Goal: Information Seeking & Learning: Learn about a topic

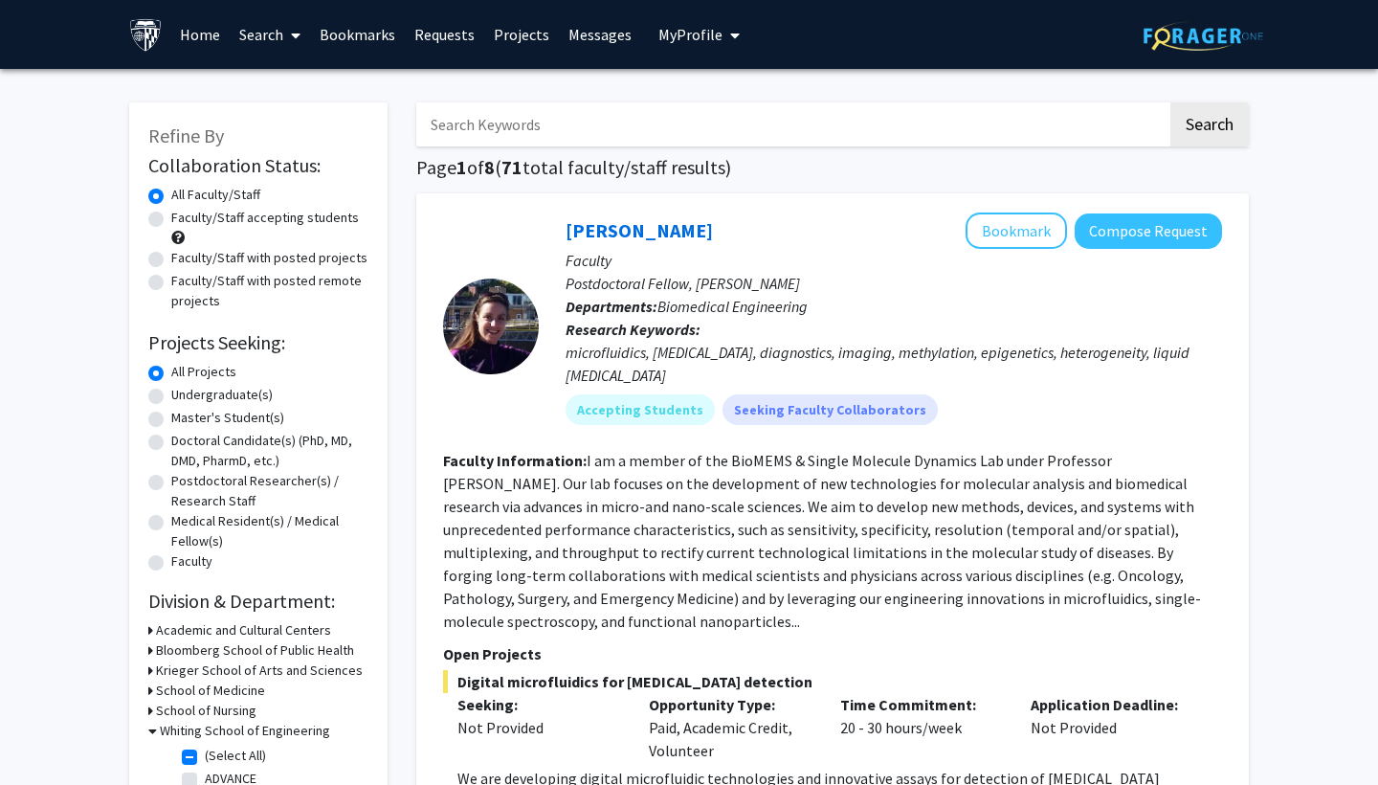
click at [226, 391] on label "Undergraduate(s)" at bounding box center [221, 395] width 101 height 20
click at [184, 391] on input "Undergraduate(s)" at bounding box center [177, 391] width 12 height 12
radio input "true"
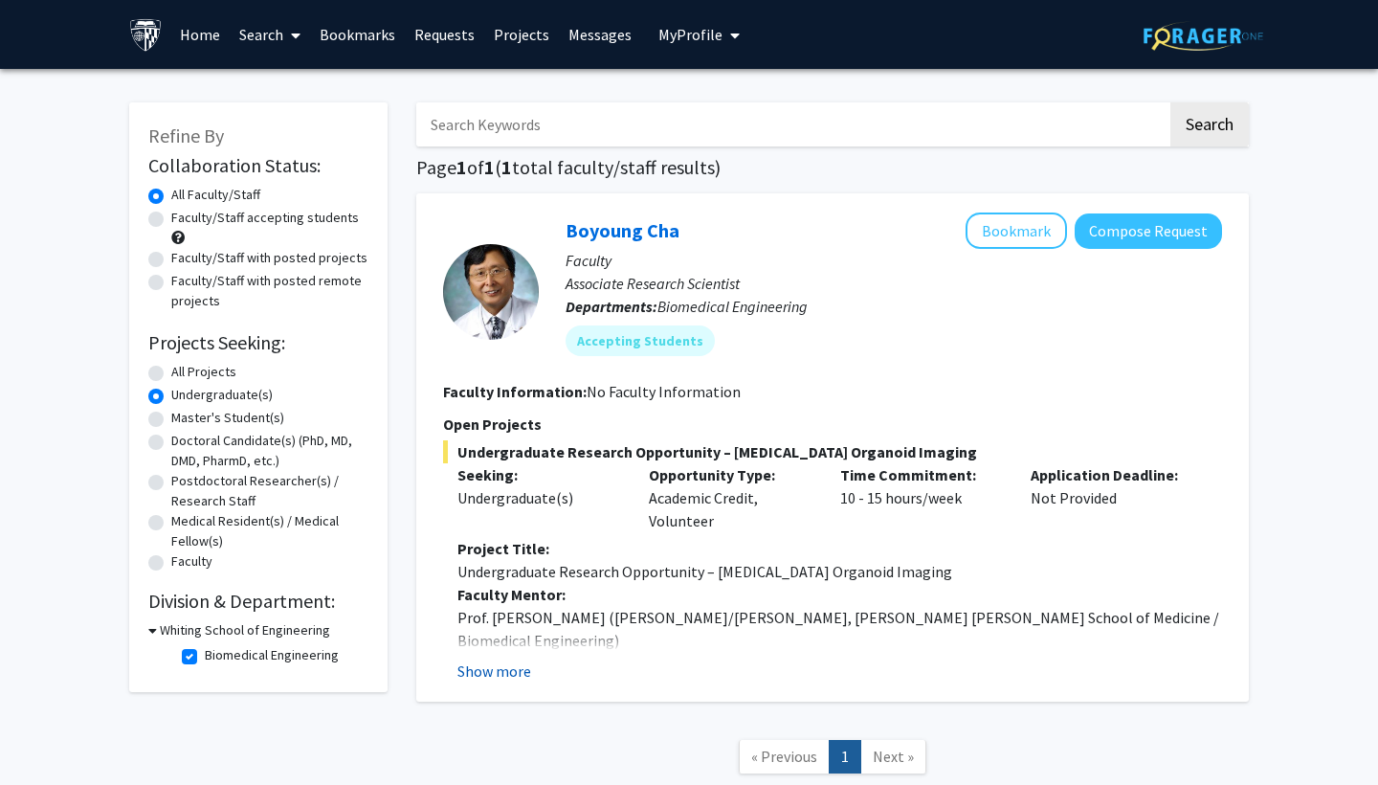
click at [511, 672] on button "Show more" at bounding box center [495, 671] width 74 height 23
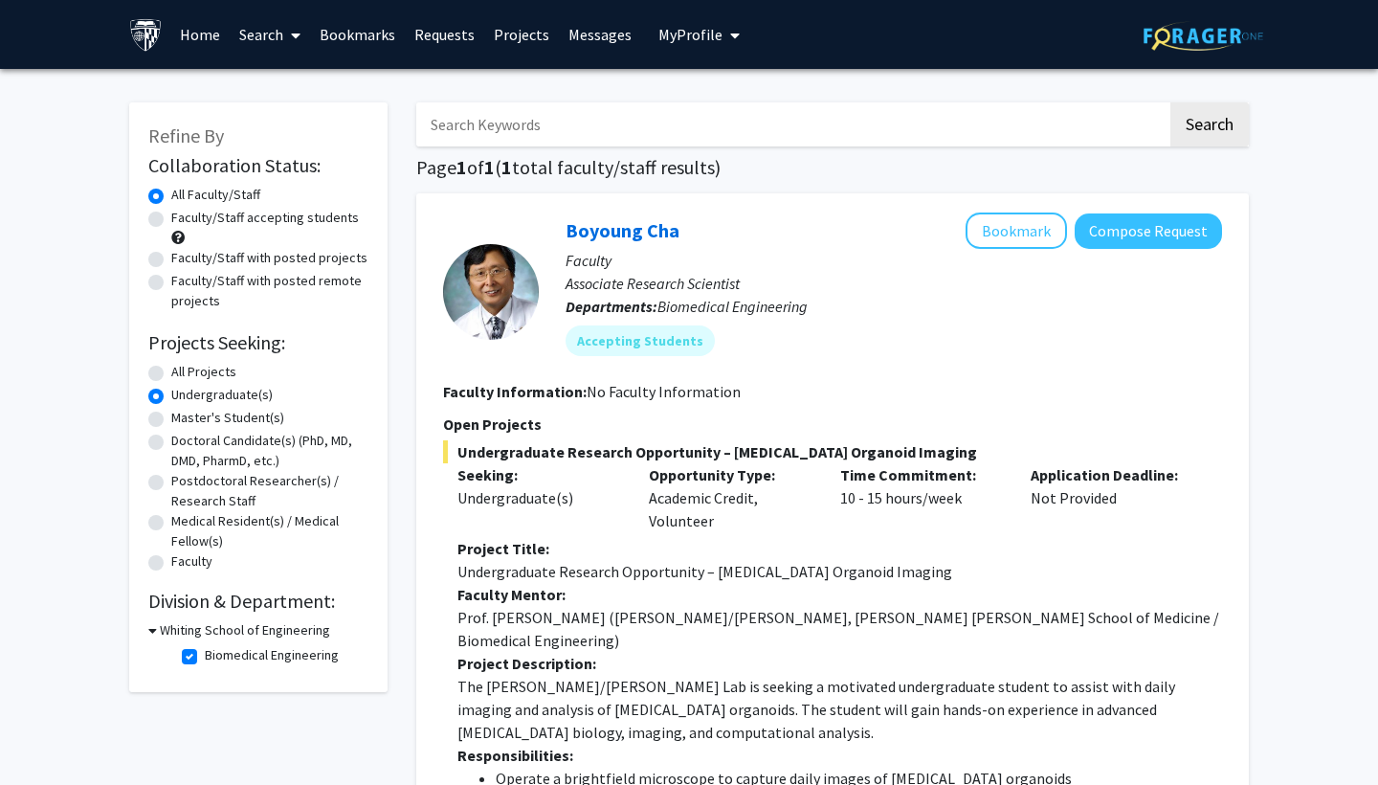
click at [231, 197] on label "All Faculty/Staff" at bounding box center [215, 195] width 89 height 20
click at [184, 197] on input "All Faculty/Staff" at bounding box center [177, 191] width 12 height 12
click at [221, 371] on label "All Projects" at bounding box center [203, 372] width 65 height 20
click at [184, 371] on input "All Projects" at bounding box center [177, 368] width 12 height 12
radio input "true"
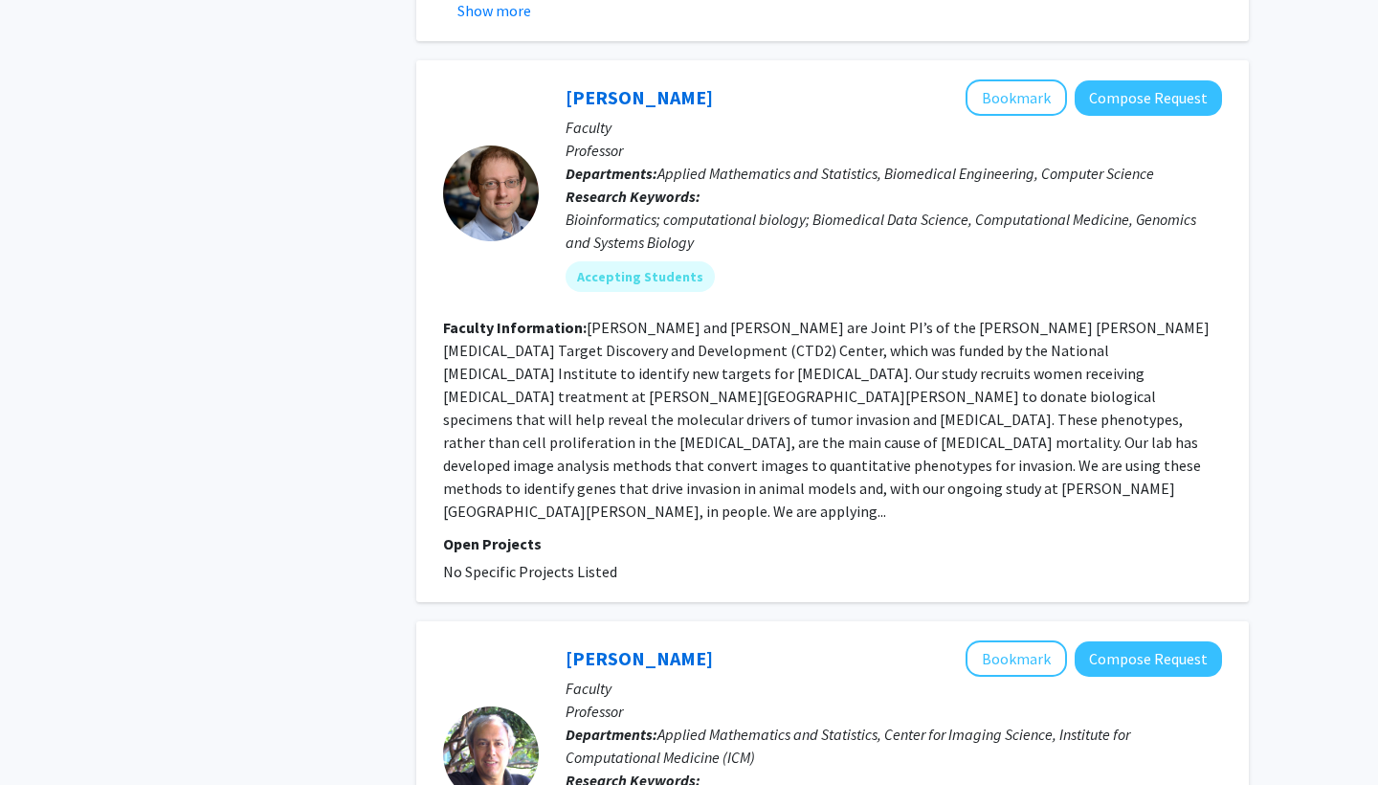
scroll to position [1365, 0]
click at [609, 84] on link "[PERSON_NAME]" at bounding box center [639, 96] width 147 height 24
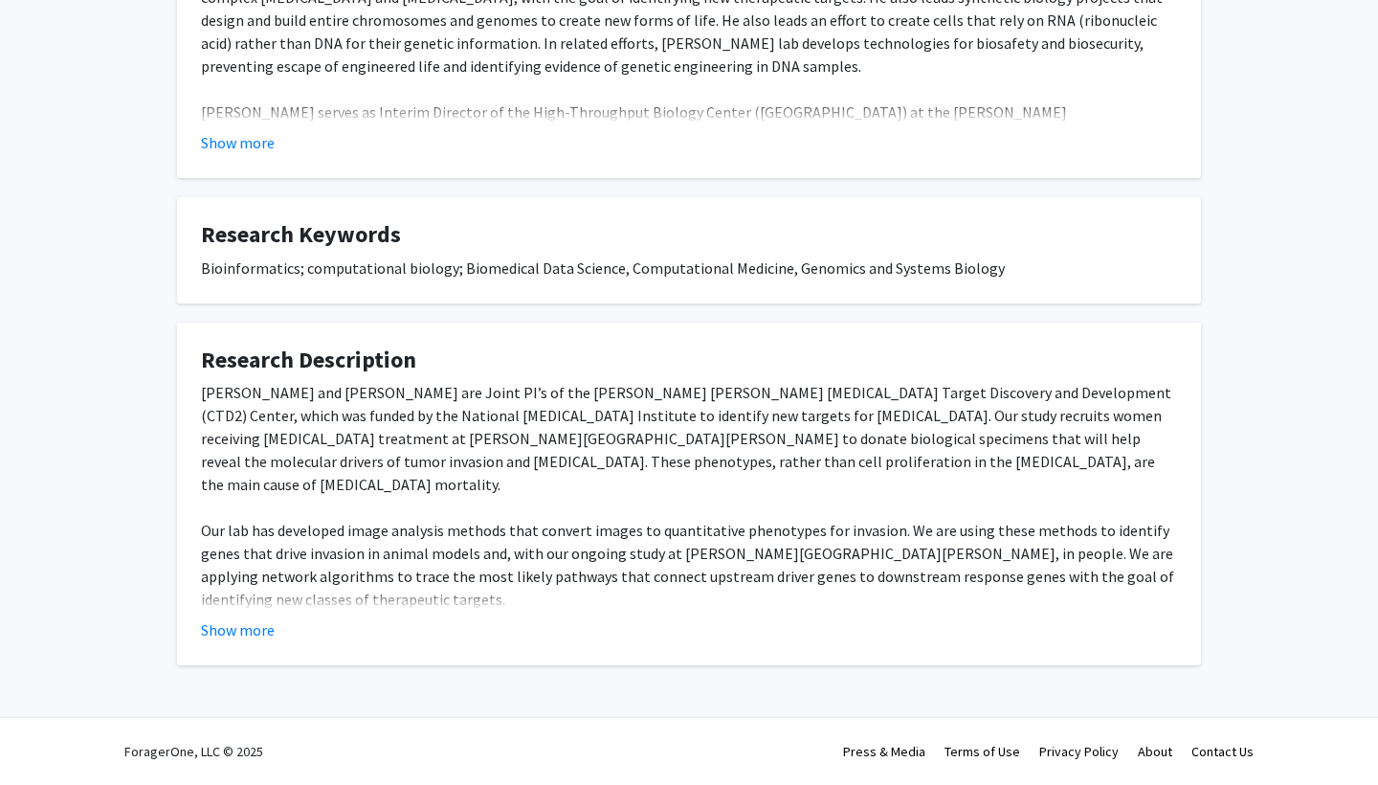
scroll to position [514, 0]
click at [221, 624] on button "Show more" at bounding box center [238, 629] width 74 height 23
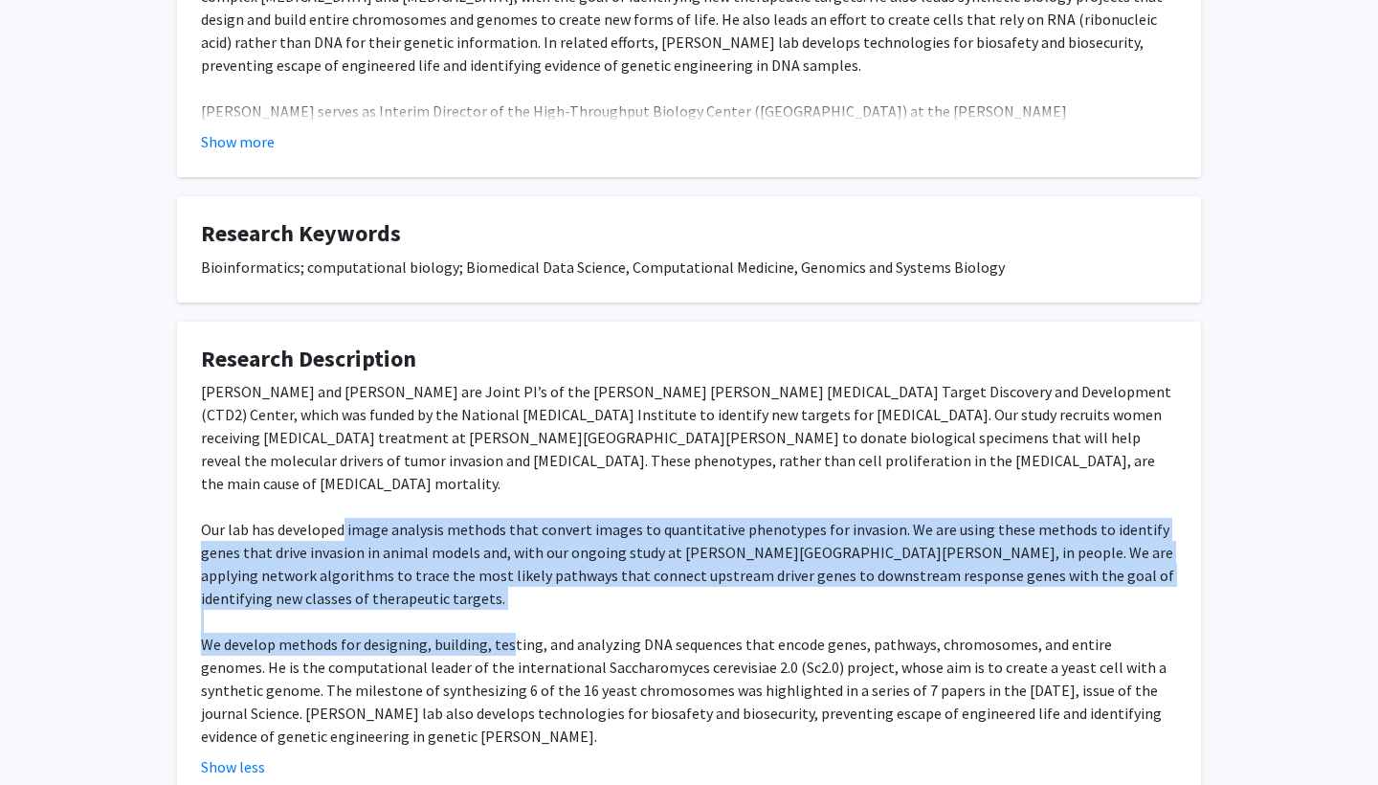
drag, startPoint x: 346, startPoint y: 505, endPoint x: 507, endPoint y: 628, distance: 202.9
click at [507, 628] on div "[PERSON_NAME] and [PERSON_NAME] are Joint PI’s of the [PERSON_NAME] [PERSON_NAM…" at bounding box center [689, 564] width 976 height 368
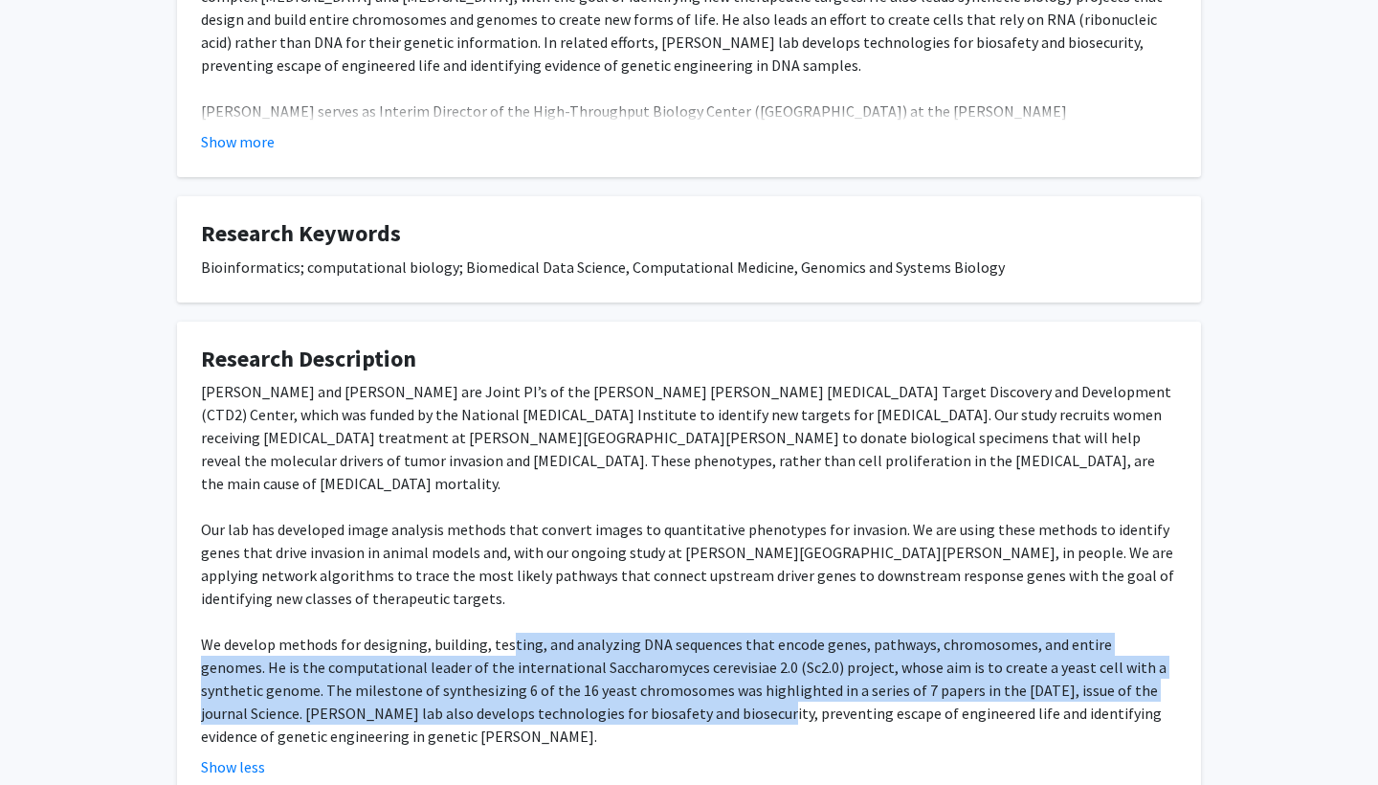
drag, startPoint x: 507, startPoint y: 628, endPoint x: 599, endPoint y: 685, distance: 108.4
click at [599, 685] on div "[PERSON_NAME] and [PERSON_NAME] are Joint PI’s of the [PERSON_NAME] [PERSON_NAM…" at bounding box center [689, 564] width 976 height 368
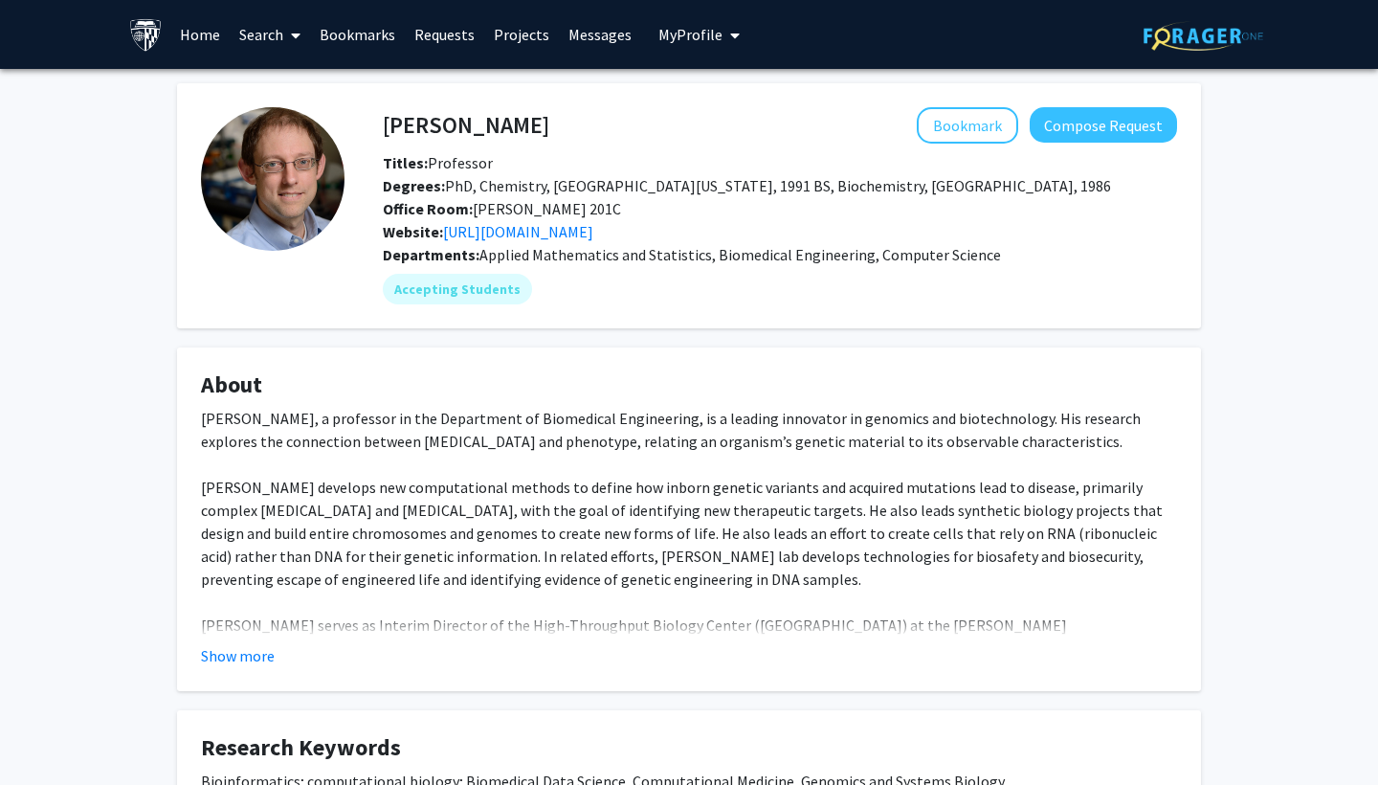
scroll to position [0, 0]
